Goal: Transaction & Acquisition: Download file/media

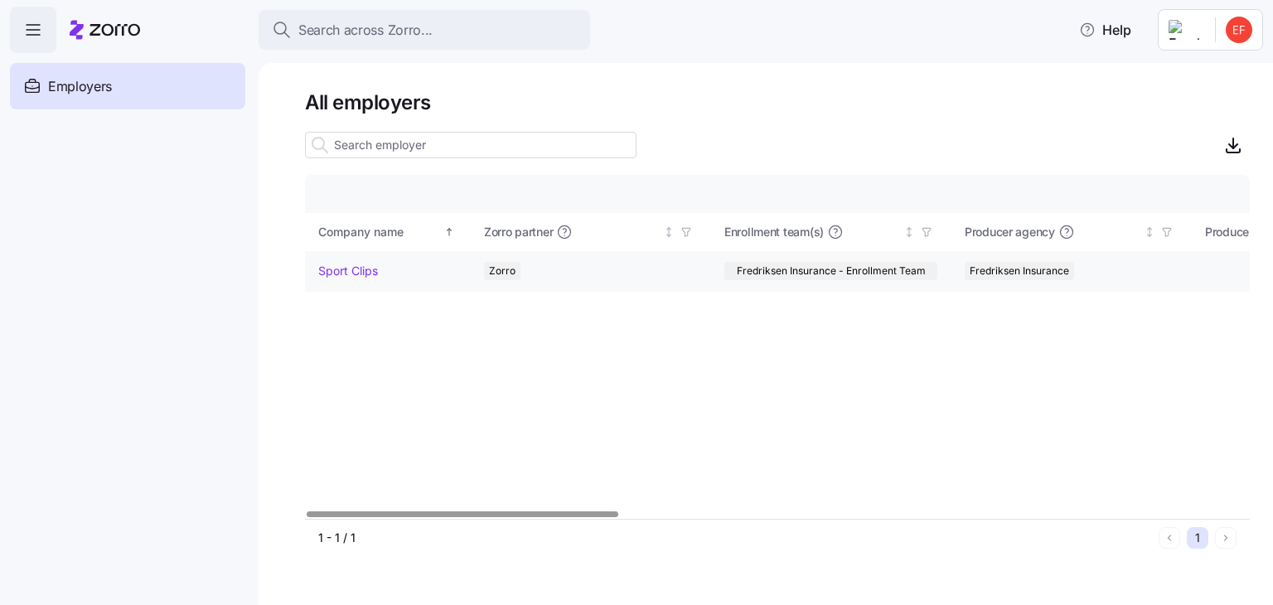
click at [356, 266] on link "Sport Clips" at bounding box center [348, 271] width 60 height 17
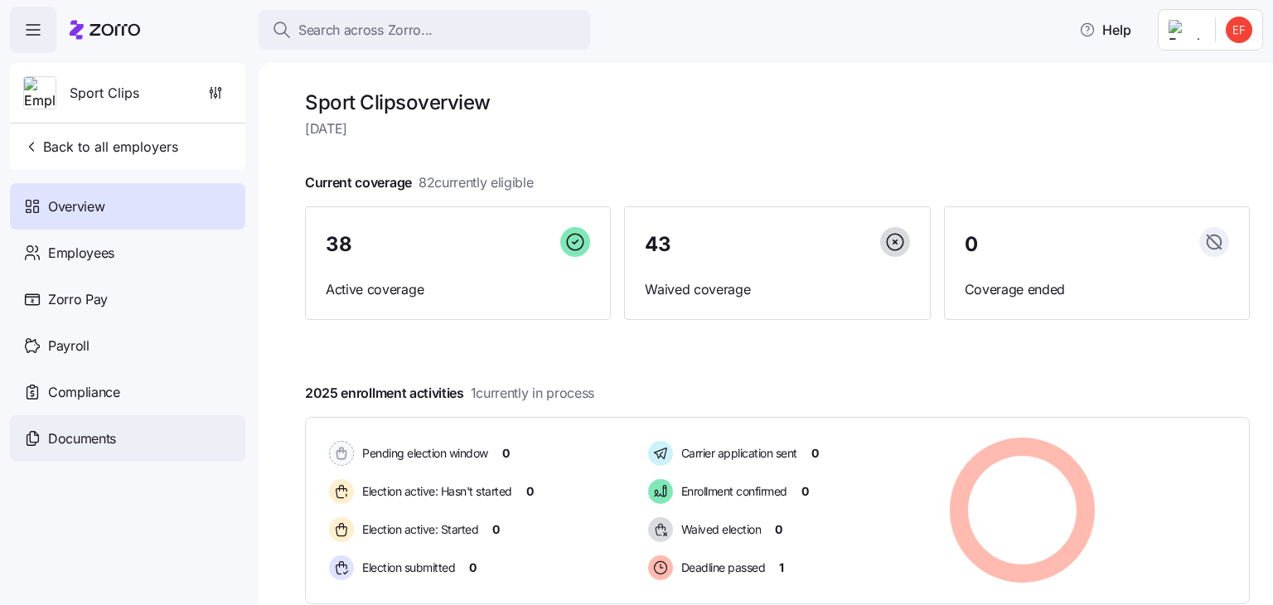
click at [78, 437] on span "Documents" at bounding box center [82, 439] width 68 height 21
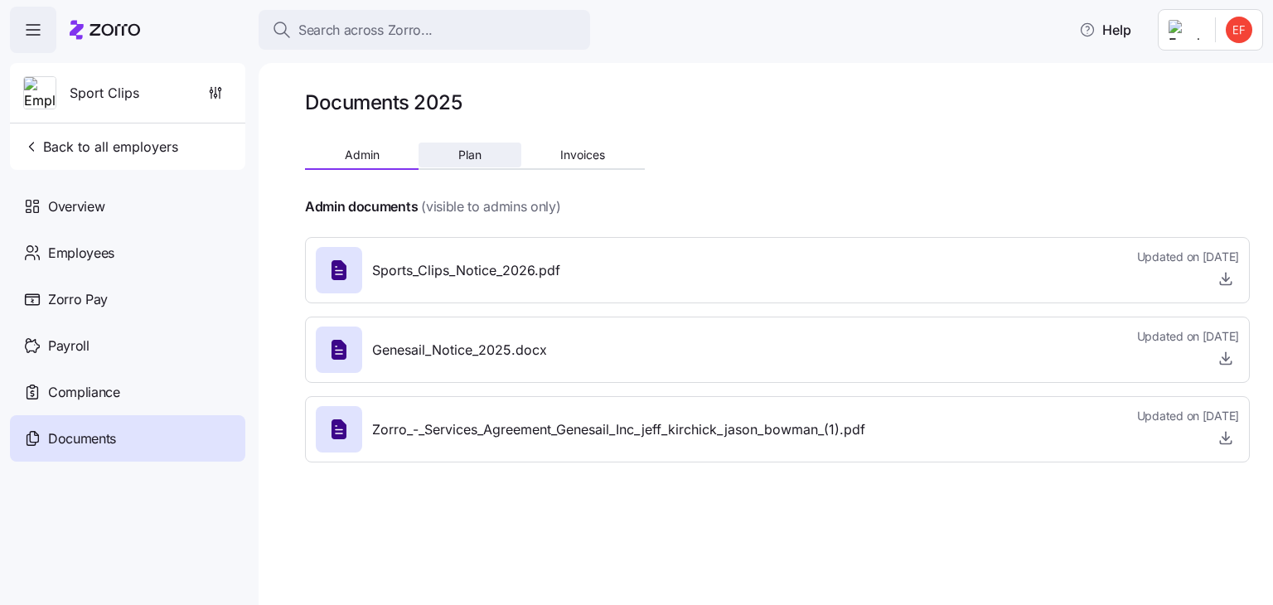
click at [484, 154] on button "Plan" at bounding box center [470, 155] width 102 height 25
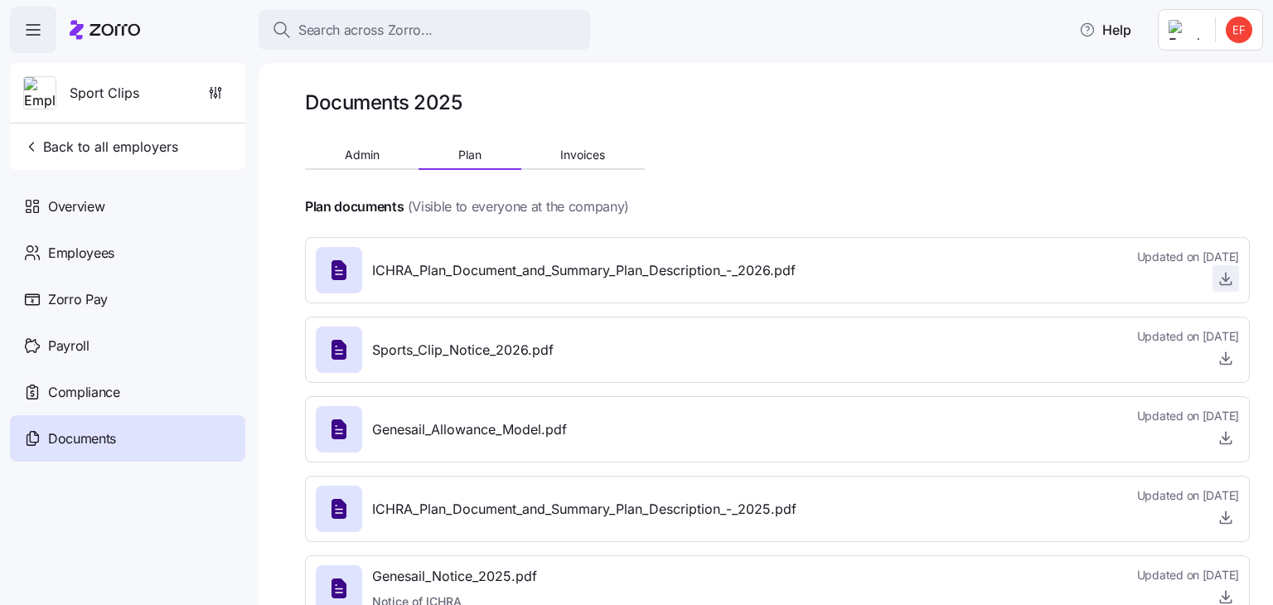
click at [1226, 281] on icon "button" at bounding box center [1226, 277] width 0 height 8
click at [1226, 357] on icon "button" at bounding box center [1226, 356] width 0 height 8
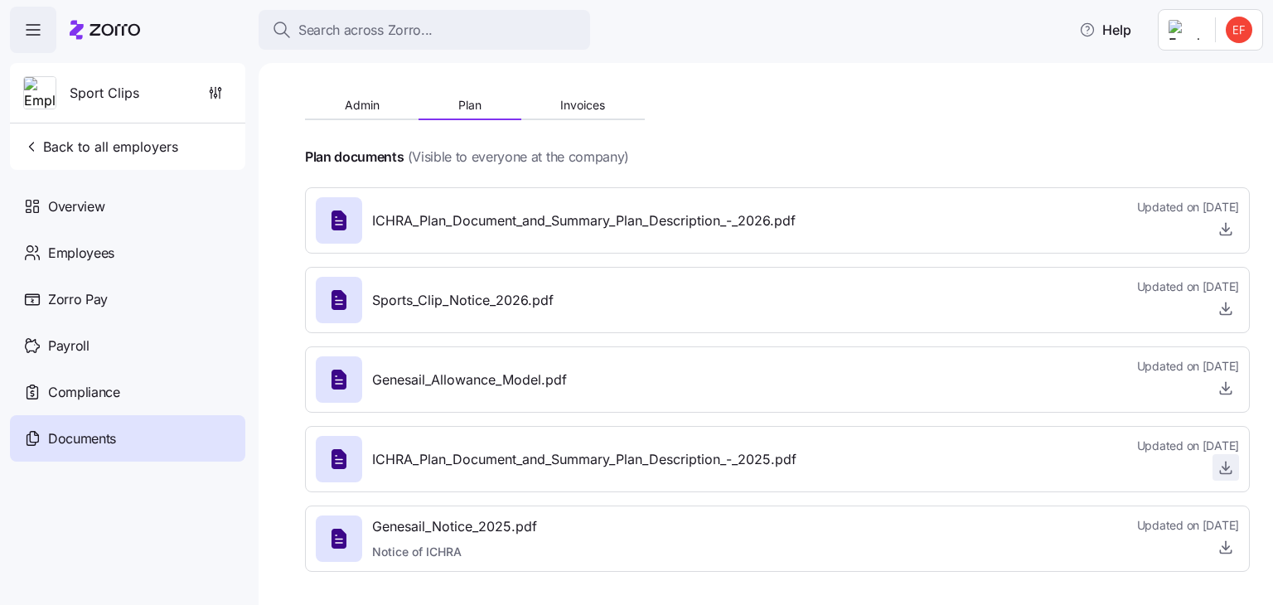
click at [1223, 468] on icon "button" at bounding box center [1226, 468] width 7 height 3
click at [1218, 550] on icon "button" at bounding box center [1226, 547] width 17 height 17
